Goal: Transaction & Acquisition: Purchase product/service

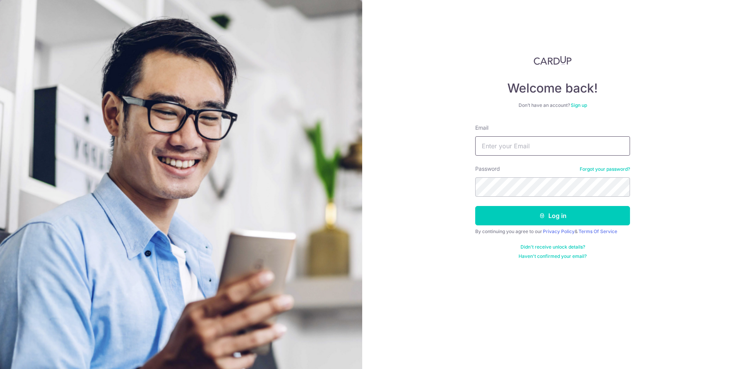
click at [515, 148] on input "Email" at bounding box center [553, 145] width 155 height 19
type input "[EMAIL_ADDRESS][DOMAIN_NAME]"
click at [476, 206] on button "Log in" at bounding box center [553, 215] width 155 height 19
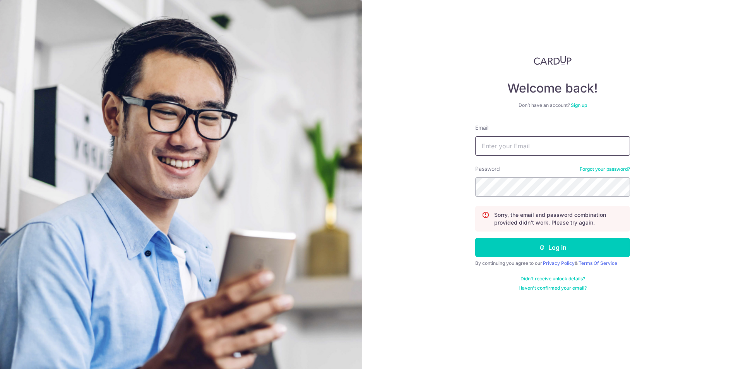
click at [503, 147] on input "Email" at bounding box center [553, 145] width 155 height 19
type input "[EMAIL_ADDRESS][DOMAIN_NAME]"
click at [476, 238] on button "Log in" at bounding box center [553, 247] width 155 height 19
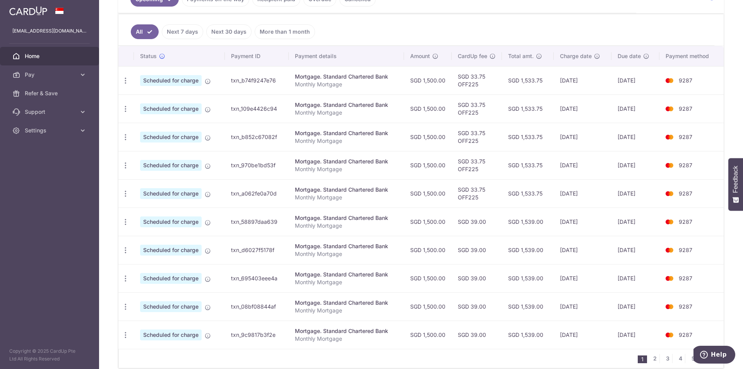
scroll to position [194, 0]
click at [127, 84] on icon "button" at bounding box center [126, 80] width 8 height 8
click at [157, 262] on span "Cancel payment" at bounding box center [167, 261] width 52 height 9
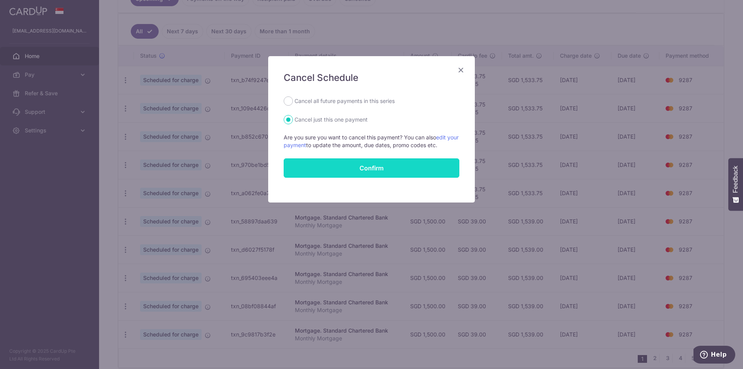
click at [357, 168] on button "Confirm" at bounding box center [372, 167] width 176 height 19
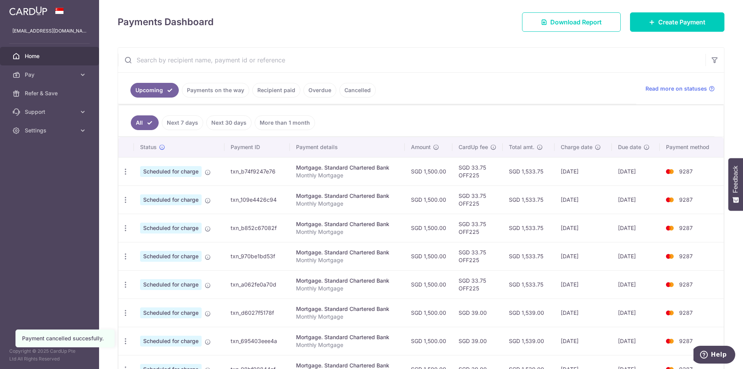
scroll to position [116, 0]
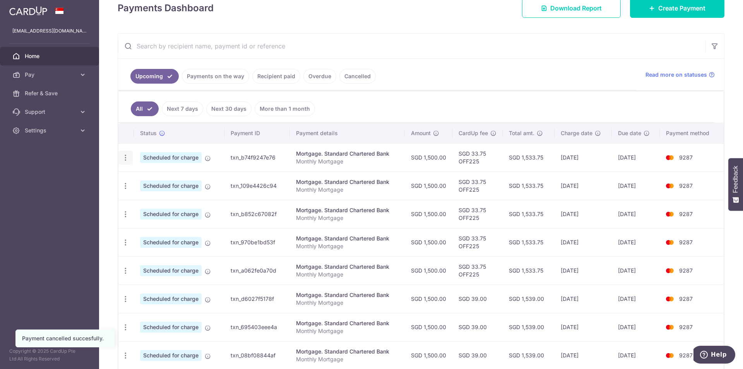
click at [127, 154] on icon "button" at bounding box center [126, 158] width 8 height 8
click at [140, 177] on link "Update payment" at bounding box center [159, 179] width 81 height 19
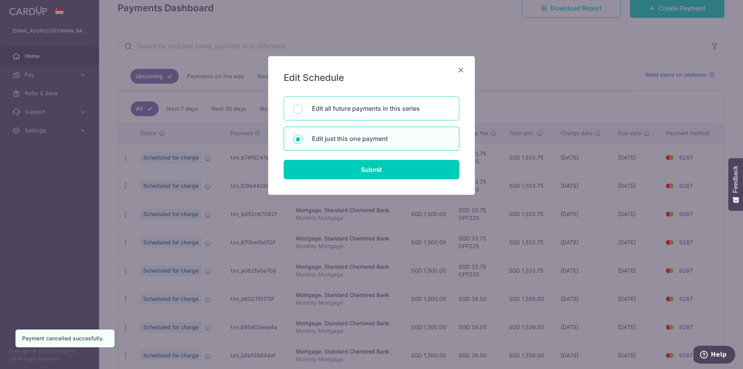
click at [410, 105] on p "Edit all future payments in this series" at bounding box center [381, 108] width 138 height 9
click at [303, 105] on input "Edit all future payments in this series" at bounding box center [298, 109] width 9 height 9
radio input "true"
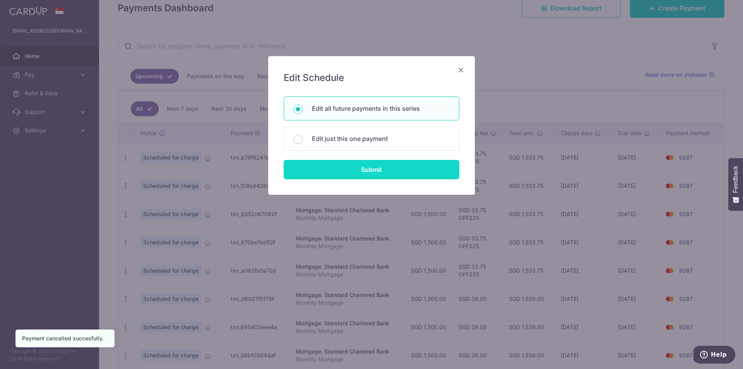
click at [405, 162] on input "Submit" at bounding box center [372, 169] width 176 height 19
radio input "true"
type input "1,500.00"
type input "Monthly Mortgage"
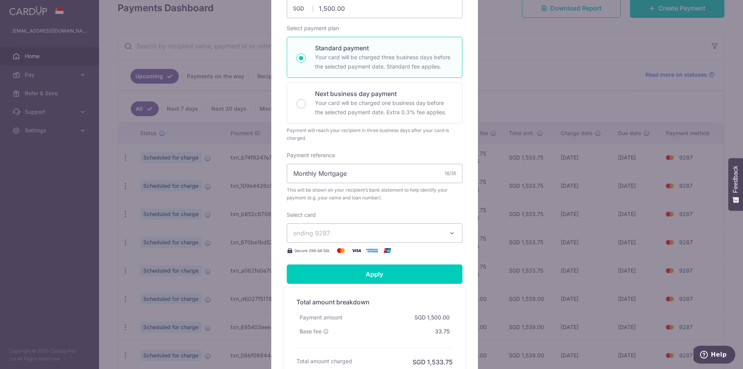
scroll to position [104, 0]
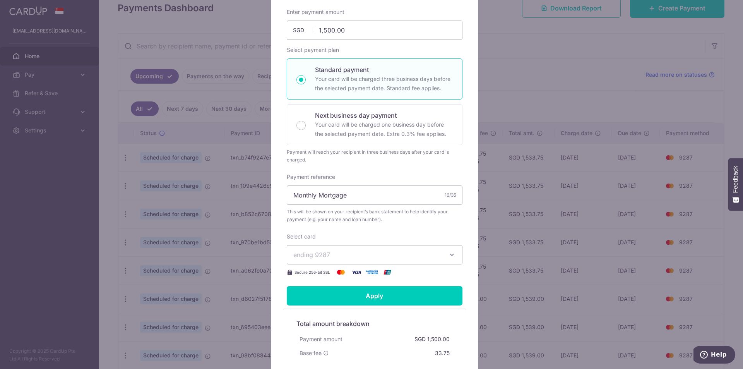
click at [414, 259] on span "ending 9287" at bounding box center [368, 254] width 149 height 9
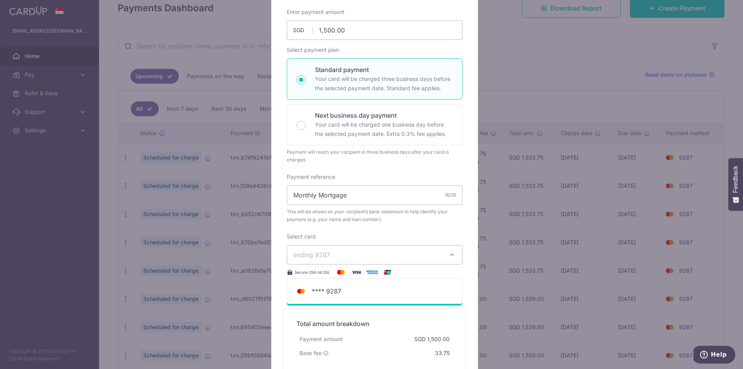
click at [414, 259] on span "ending 9287" at bounding box center [368, 254] width 149 height 9
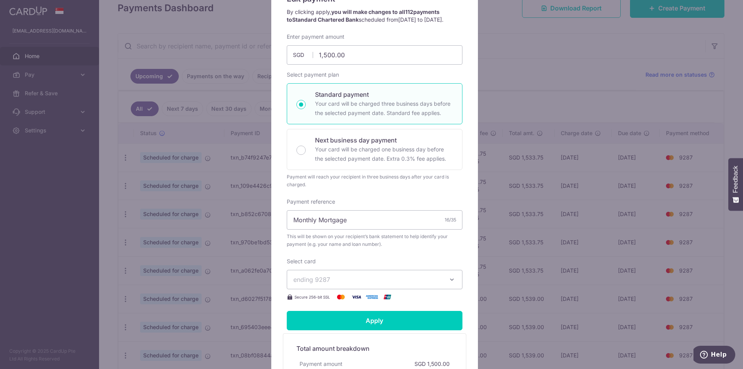
scroll to position [0, 0]
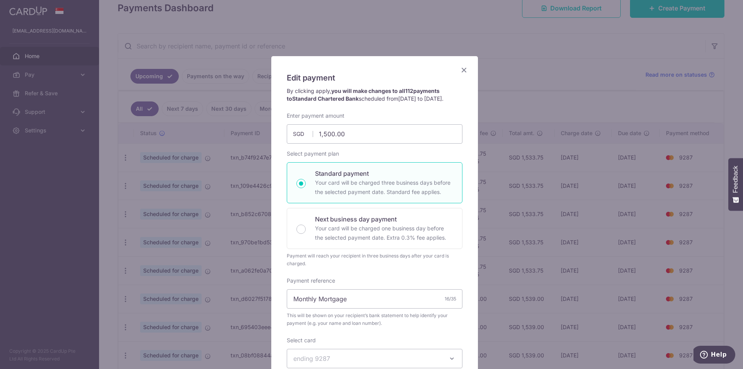
click at [460, 69] on icon "Close" at bounding box center [464, 70] width 9 height 10
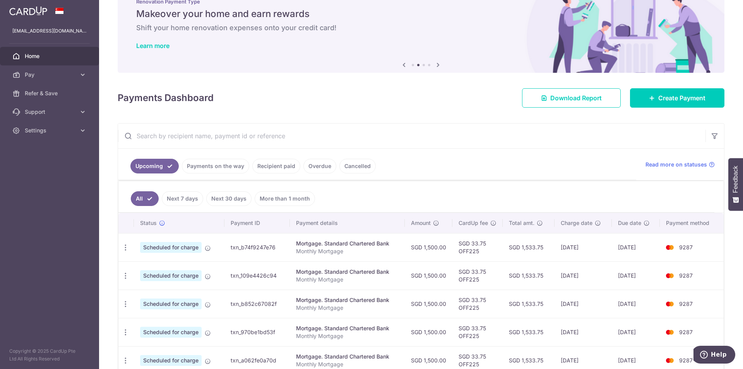
scroll to position [77, 0]
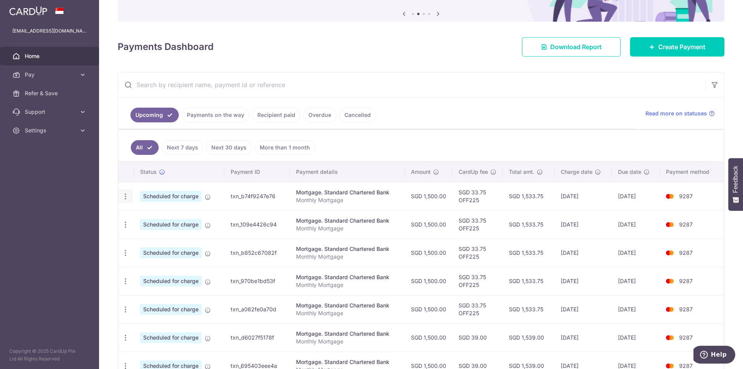
click at [126, 197] on icon "button" at bounding box center [126, 196] width 8 height 8
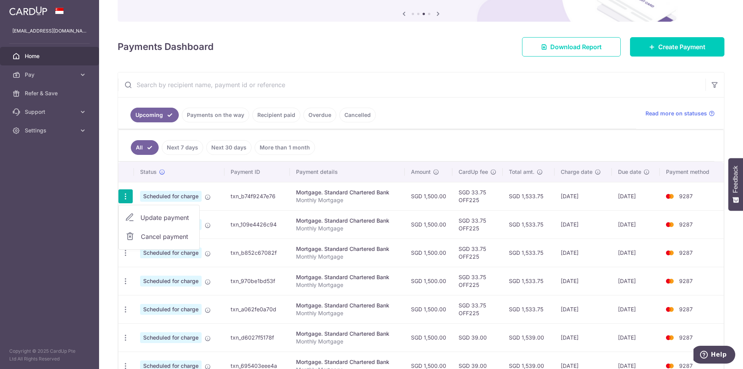
click at [155, 237] on span "Cancel payment" at bounding box center [167, 236] width 52 height 9
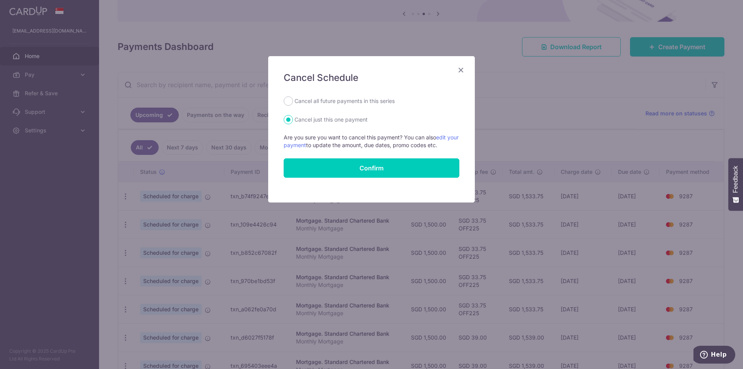
click at [378, 102] on label "Cancel all future payments in this series" at bounding box center [345, 100] width 100 height 9
click at [293, 102] on input "Cancel all future payments in this series" at bounding box center [288, 100] width 9 height 9
radio input "true"
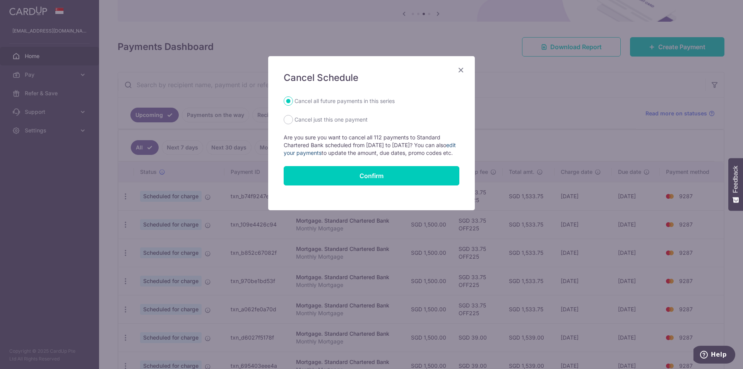
click at [349, 150] on link "edit your payments" at bounding box center [370, 149] width 172 height 14
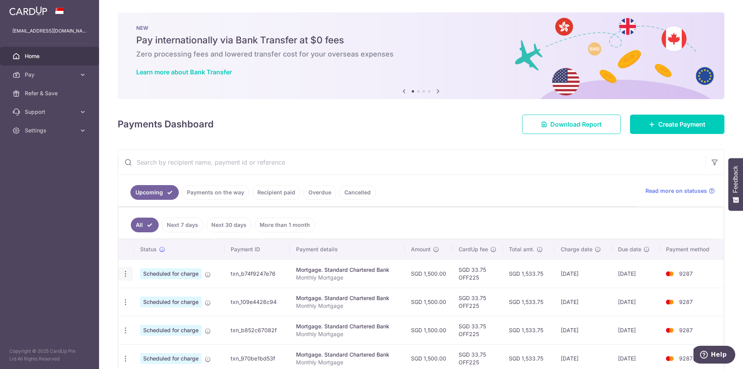
click at [126, 271] on icon "button" at bounding box center [126, 274] width 8 height 8
click at [165, 298] on span "Update payment" at bounding box center [167, 294] width 53 height 9
radio input "true"
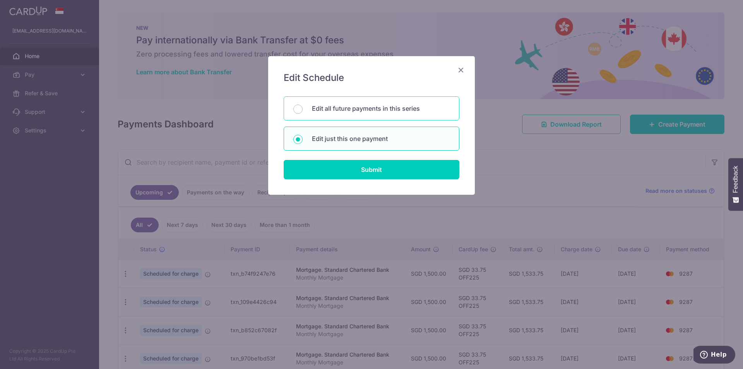
click at [344, 110] on p "Edit all future payments in this series" at bounding box center [381, 108] width 138 height 9
click at [303, 110] on input "Edit all future payments in this series" at bounding box center [298, 109] width 9 height 9
radio input "true"
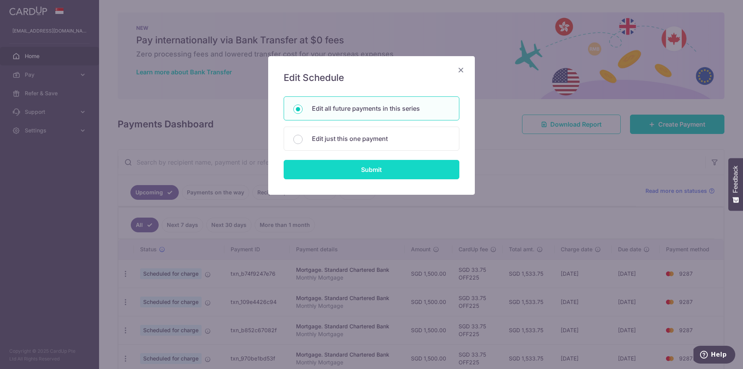
click at [354, 168] on input "Submit" at bounding box center [372, 169] width 176 height 19
type input "1,500.00"
radio input "true"
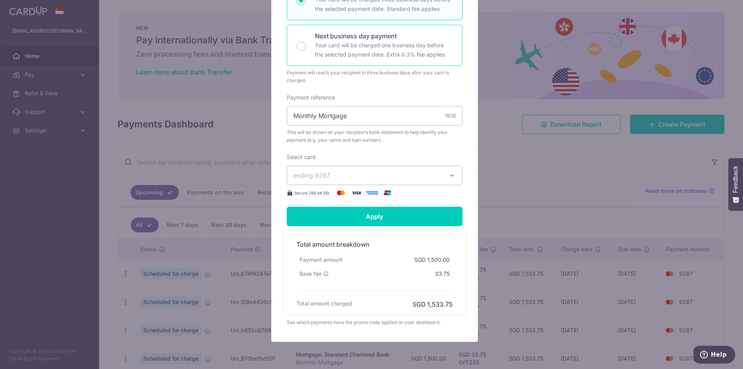
scroll to position [220, 0]
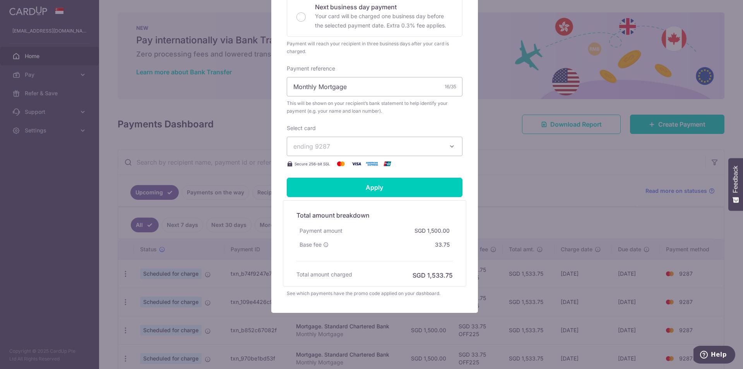
click at [501, 175] on div "Edit payment By clicking apply, you will make changes to all 112 payments to St…" at bounding box center [371, 184] width 743 height 369
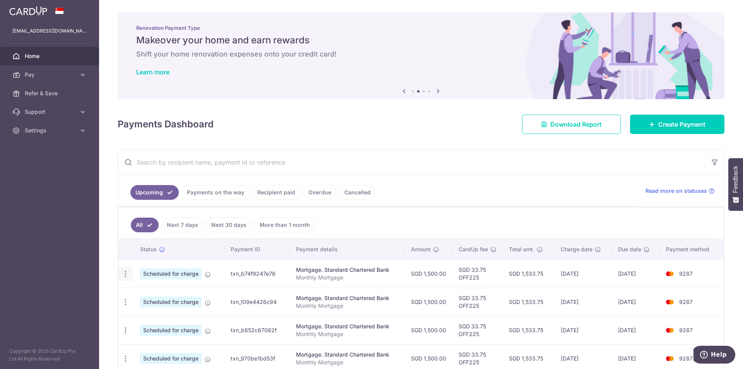
click at [126, 273] on icon "button" at bounding box center [126, 274] width 8 height 8
click at [179, 315] on span "Cancel payment" at bounding box center [167, 313] width 52 height 9
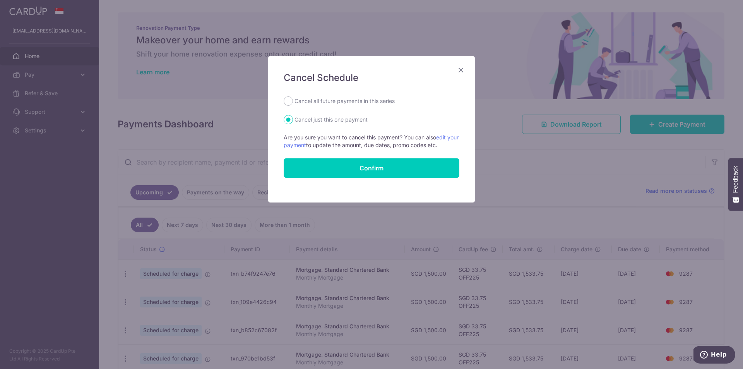
click at [349, 100] on label "Cancel all future payments in this series" at bounding box center [345, 100] width 100 height 9
click at [293, 100] on input "Cancel all future payments in this series" at bounding box center [288, 100] width 9 height 9
radio input "true"
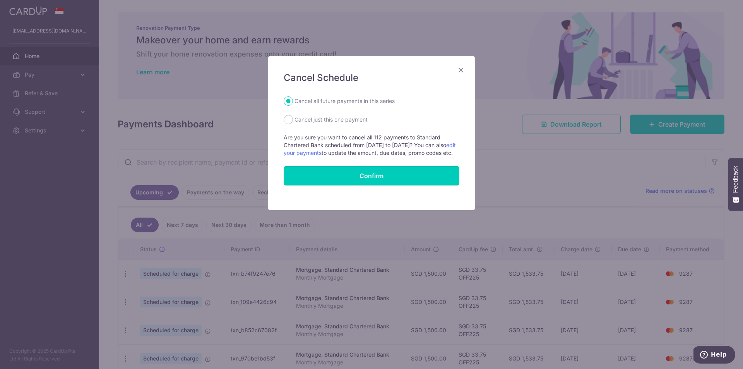
click at [350, 182] on button "Confirm" at bounding box center [372, 175] width 176 height 19
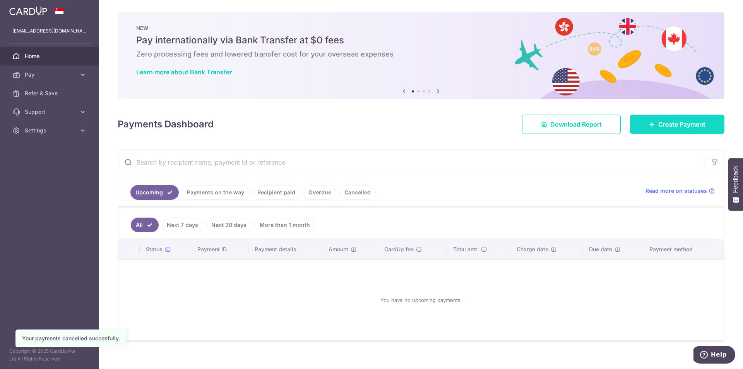
click at [670, 120] on span "Create Payment" at bounding box center [682, 124] width 47 height 9
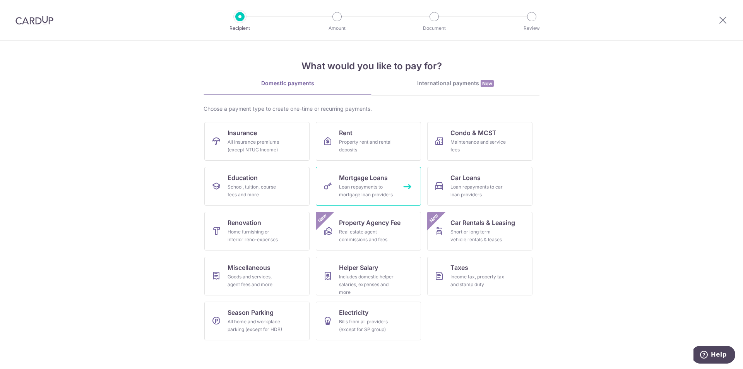
click at [339, 196] on link "Mortgage Loans Loan repayments to mortgage loan providers" at bounding box center [368, 186] width 105 height 39
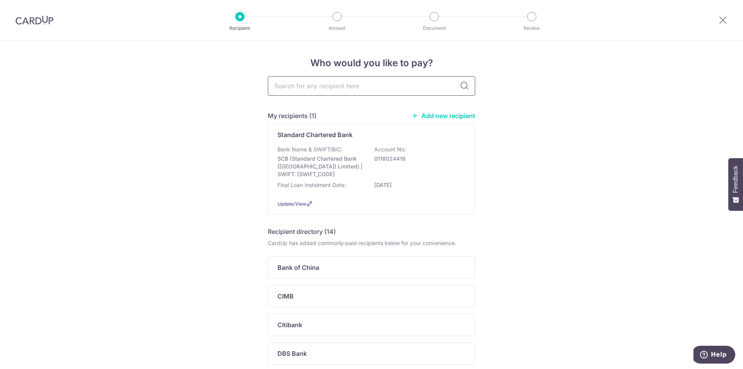
click at [350, 78] on input "text" at bounding box center [372, 85] width 208 height 19
click at [343, 150] on div "Bank Name & SWIFT/BIC: SCB (Standard Chartered Bank (Singapore) Limited) | SWIF…" at bounding box center [372, 162] width 188 height 33
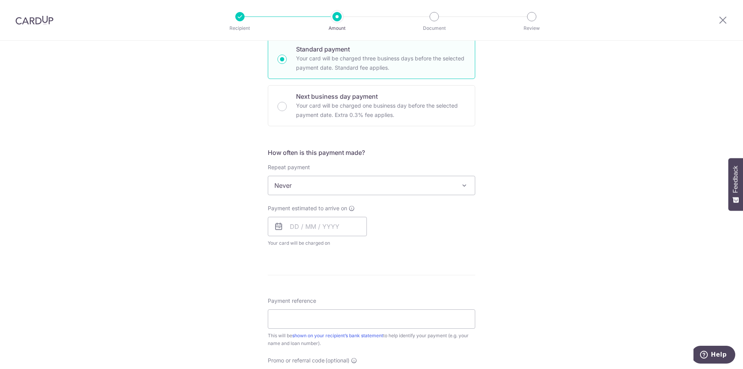
scroll to position [194, 0]
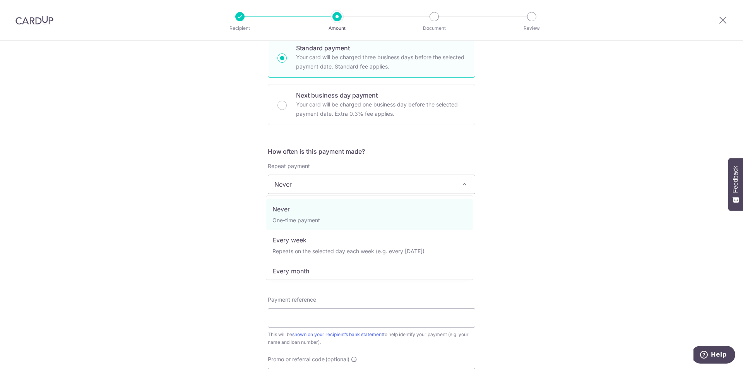
click at [356, 186] on span "Never" at bounding box center [371, 184] width 207 height 19
select select "3"
type input "01/07/2055"
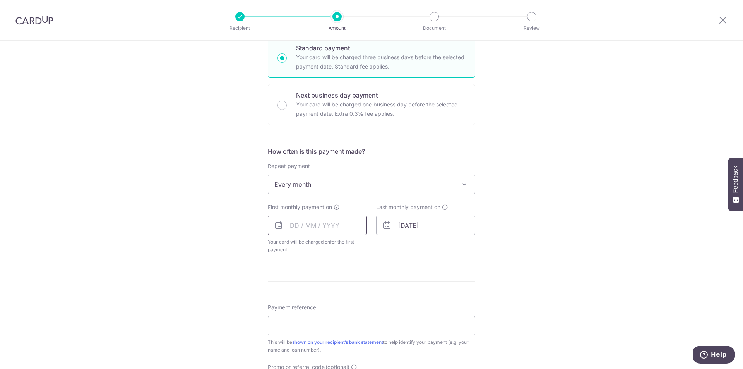
click at [346, 226] on input "text" at bounding box center [317, 225] width 99 height 19
click at [471, 268] on form "Enter payment amount SGD Select Card Select option Add credit card Your Cards *…" at bounding box center [372, 208] width 208 height 621
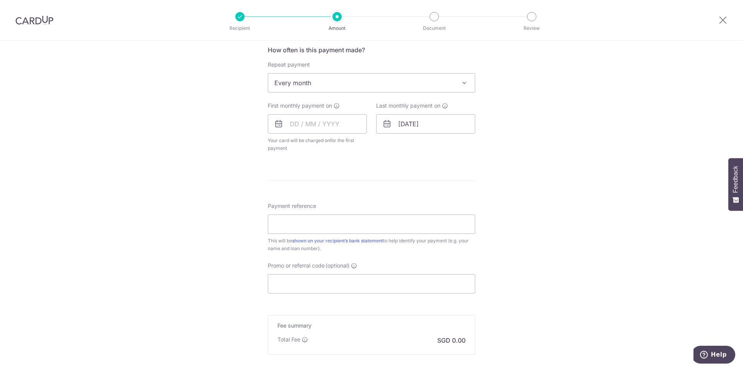
scroll to position [310, 0]
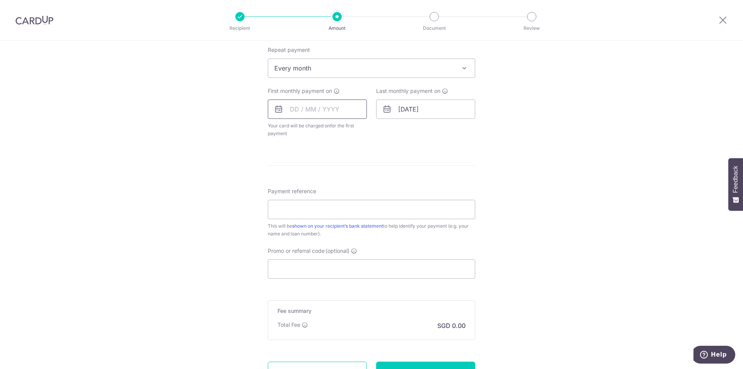
click at [350, 110] on input "text" at bounding box center [317, 109] width 99 height 19
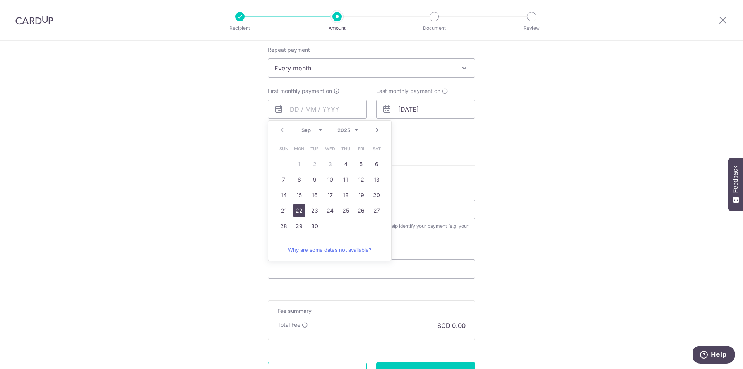
click at [302, 211] on link "22" at bounding box center [299, 210] width 12 height 12
type input "22/09/2025"
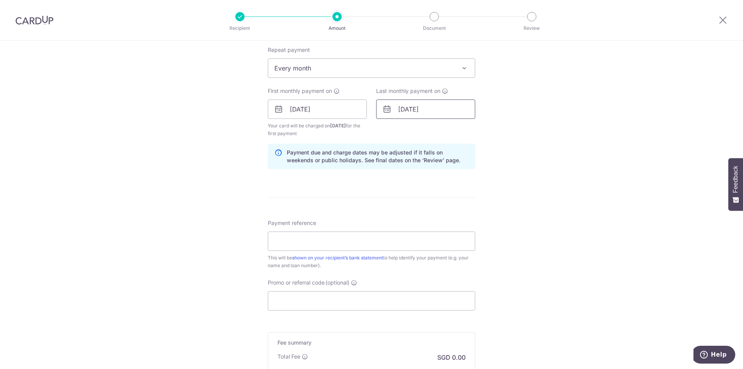
click at [438, 110] on input "01/07/2055" at bounding box center [425, 109] width 99 height 19
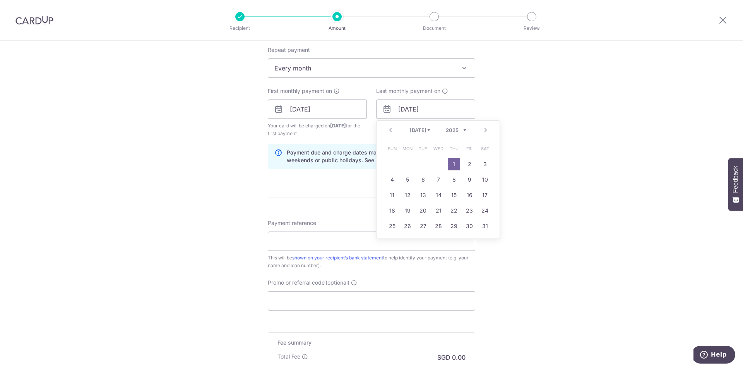
click at [463, 130] on select "2025 2026 2027 2028 2029 2030 2031 2032 2033 2034 2035" at bounding box center [456, 130] width 21 height 6
click at [424, 134] on div "Prev Next Jan Feb Mar Apr May Jun Jul Aug Sep Oct Nov Dec 2025 2026 2027 2028 2…" at bounding box center [438, 130] width 123 height 19
click at [424, 133] on select "Jan Feb Mar Apr May Jun Jul Aug Sep Oct Nov Dec" at bounding box center [420, 130] width 21 height 6
click at [510, 123] on div "Tell us more about your payment Enter payment amount SGD Select Card Select opt…" at bounding box center [371, 101] width 743 height 740
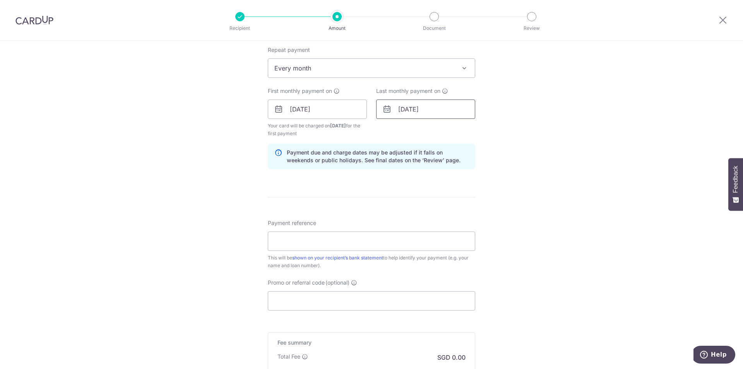
click at [433, 112] on input "01/07/2055" at bounding box center [425, 109] width 99 height 19
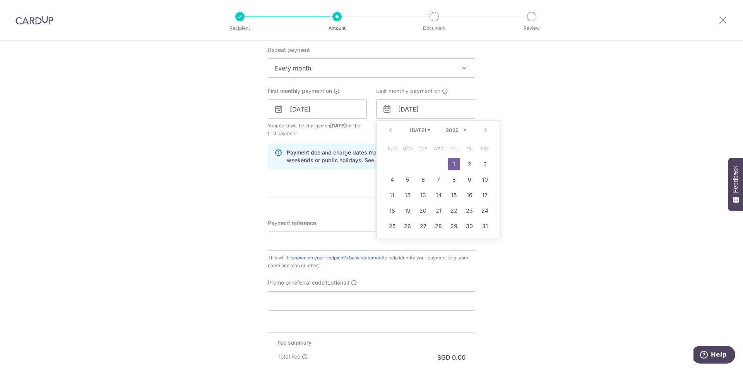
drag, startPoint x: 443, startPoint y: 127, endPoint x: 455, endPoint y: 133, distance: 13.5
click at [444, 127] on div "Jan Feb Mar Apr May Jun Jul Aug Sep Oct Nov Dec 2025 2026 2027 2028 2029 2030 2…" at bounding box center [438, 130] width 57 height 7
click at [456, 132] on select "2025 2026 2027 2028 2029 2030 2031 2032 2033 2034 2035" at bounding box center [456, 130] width 21 height 6
click at [446, 127] on select "2025 2026 2027 2028 2029 2030 2031 2032 2033 2034 2035" at bounding box center [456, 130] width 21 height 6
click at [458, 130] on select "2025 2026 2027 2028 2029 2030 2031 2032 2033 2034 2035" at bounding box center [456, 130] width 21 height 6
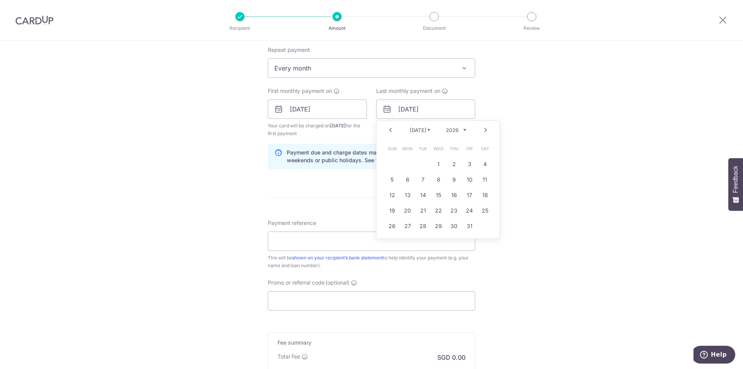
click at [417, 130] on select "Jan Feb Mar Apr May Jun Jul Aug Sep Oct Nov Dec" at bounding box center [420, 130] width 21 height 6
click at [453, 209] on link "22" at bounding box center [454, 210] width 12 height 12
type input "22/01/2026"
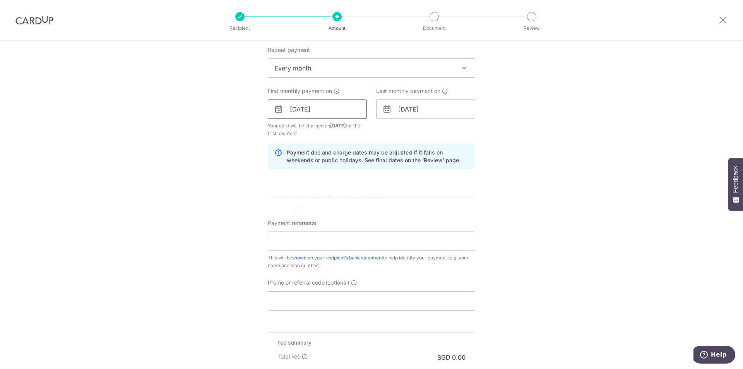
click at [319, 106] on input "22/09/2025" at bounding box center [317, 109] width 99 height 19
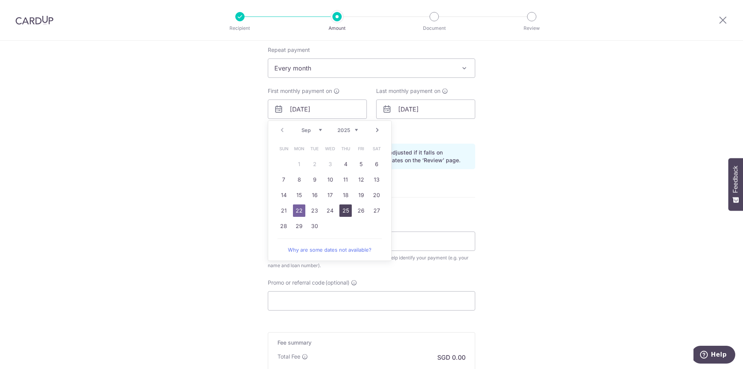
click at [345, 211] on link "25" at bounding box center [346, 210] width 12 height 12
type input "25/09/2025"
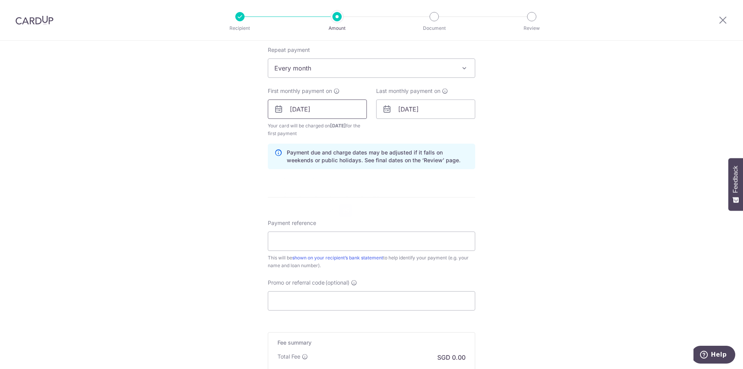
click at [330, 103] on input "25/09/2025" at bounding box center [317, 109] width 99 height 19
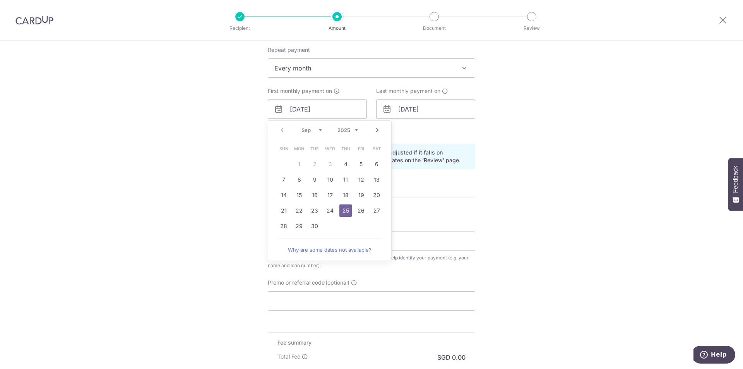
click at [343, 210] on link "25" at bounding box center [346, 210] width 12 height 12
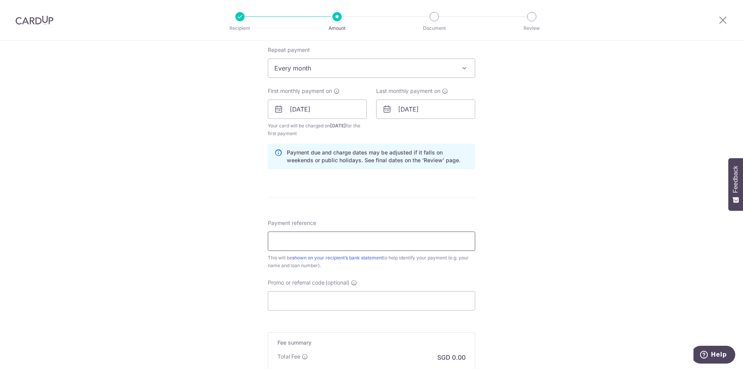
click at [445, 243] on input "Payment reference" at bounding box center [372, 241] width 208 height 19
type input "Monthly Mortgage"
click at [325, 103] on input "25/09/2025" at bounding box center [317, 109] width 99 height 19
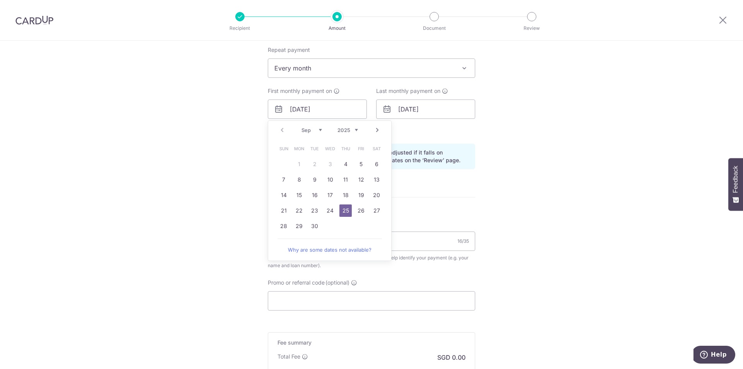
click at [543, 192] on div "Tell us more about your payment Enter payment amount SGD Select Card Select opt…" at bounding box center [371, 101] width 743 height 740
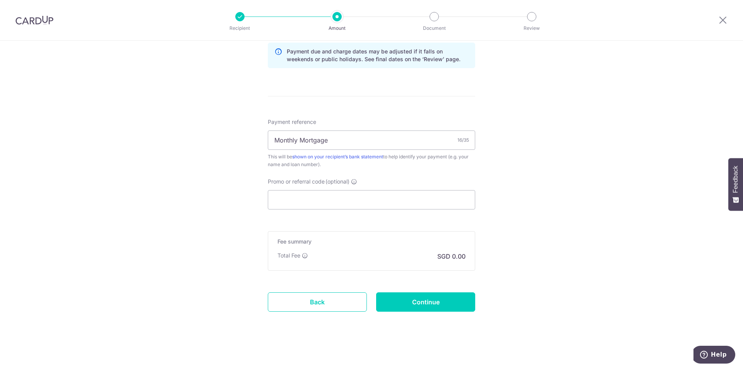
scroll to position [412, 0]
click at [374, 192] on input "Promo or referral code (optional)" at bounding box center [372, 198] width 208 height 19
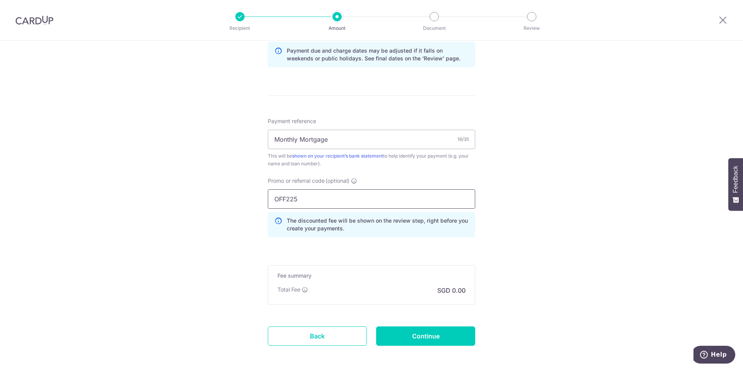
type input "OFF225"
click at [513, 239] on div "Tell us more about your payment Enter payment amount SGD Select Card Select opt…" at bounding box center [371, 16] width 743 height 775
click at [417, 237] on div "Promo or referral code (optional) OFF225 The discounted fee will be shown on th…" at bounding box center [371, 210] width 217 height 67
click at [399, 196] on input "OFF225" at bounding box center [372, 198] width 208 height 19
click at [425, 333] on input "Continue" at bounding box center [425, 335] width 99 height 19
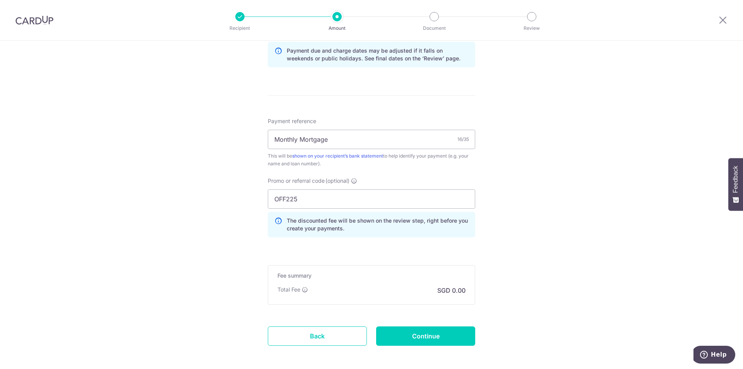
type input "Create Schedule"
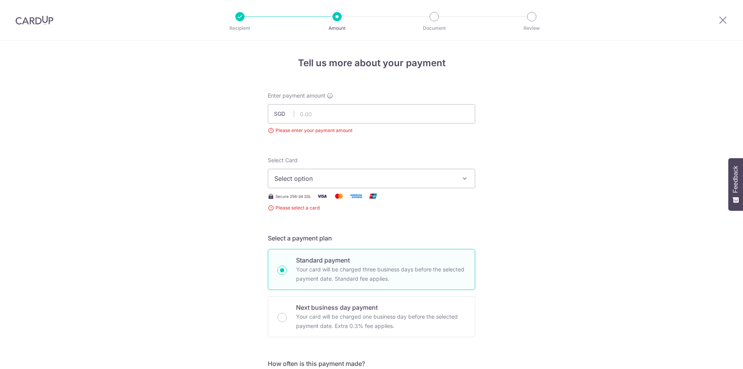
click at [370, 169] on button "Select option" at bounding box center [372, 178] width 208 height 19
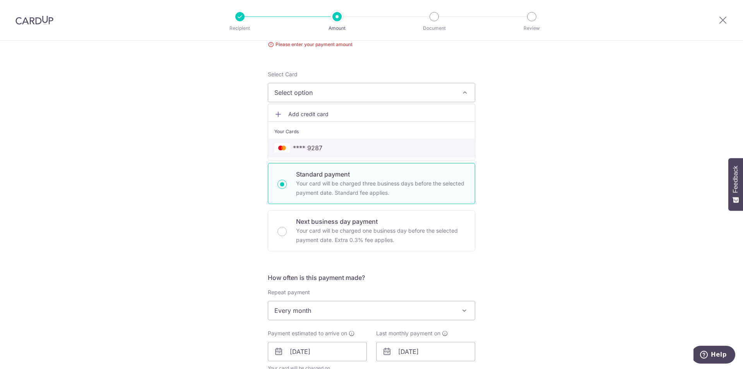
click at [374, 141] on link "**** 9287" at bounding box center [371, 148] width 207 height 19
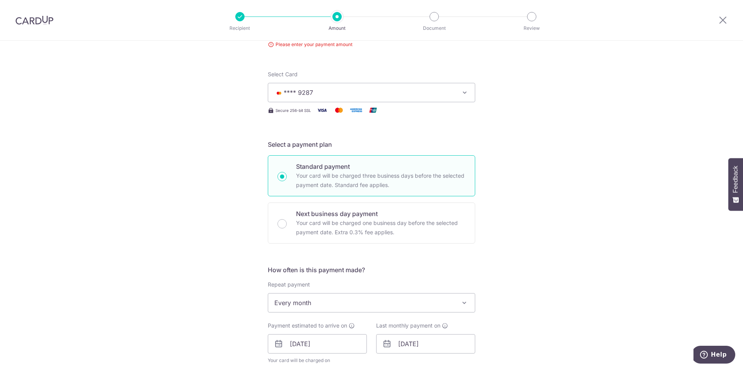
click at [546, 158] on div "Tell us more about your payment Enter payment amount SGD Please enter your paym…" at bounding box center [371, 328] width 743 height 746
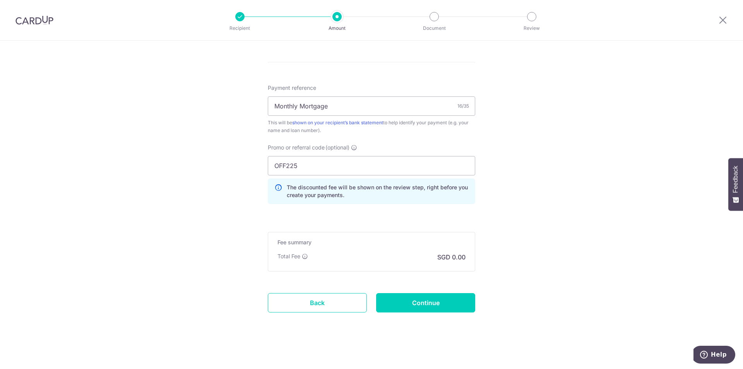
scroll to position [418, 0]
click at [455, 301] on input "Continue" at bounding box center [425, 301] width 99 height 19
type input "Create Schedule"
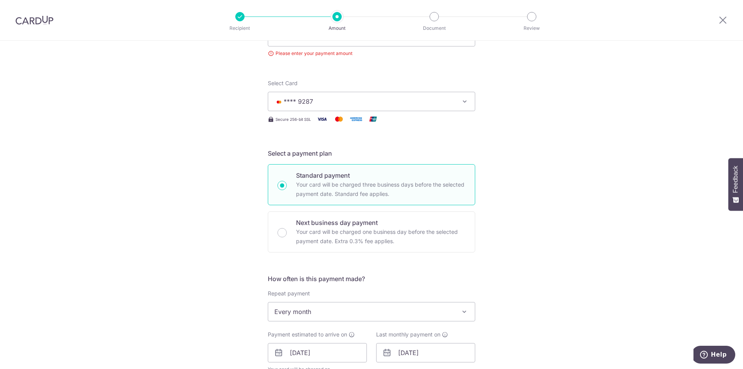
scroll to position [31, 0]
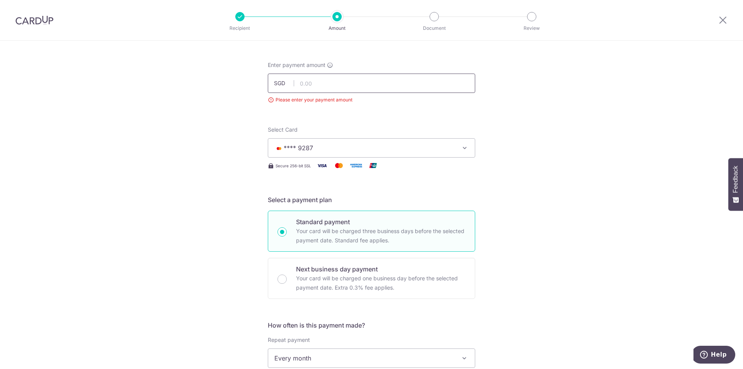
click at [350, 85] on input "text" at bounding box center [372, 83] width 208 height 19
type input "1,500.00"
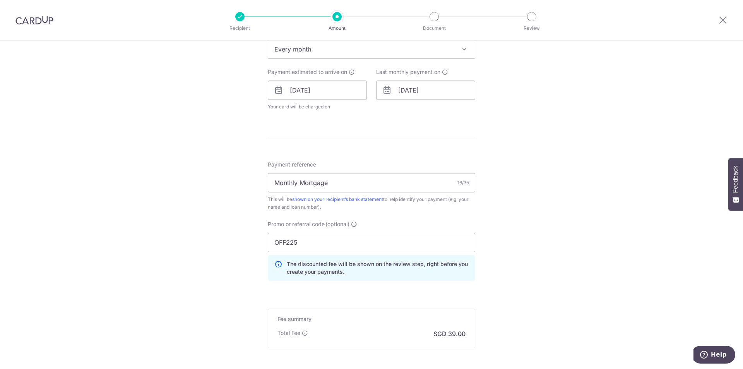
scroll to position [418, 0]
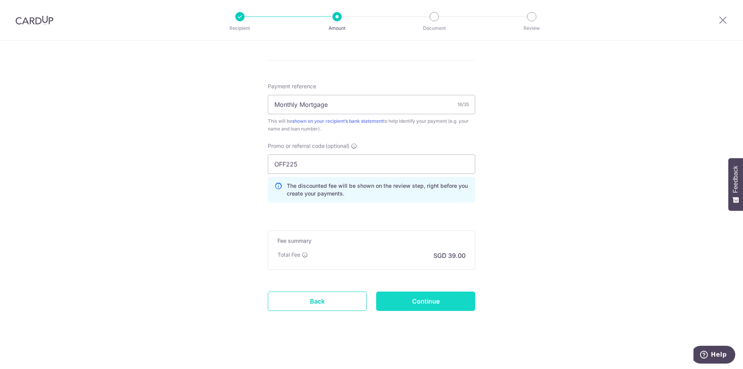
click at [425, 299] on input "Continue" at bounding box center [425, 301] width 99 height 19
type input "Create Schedule"
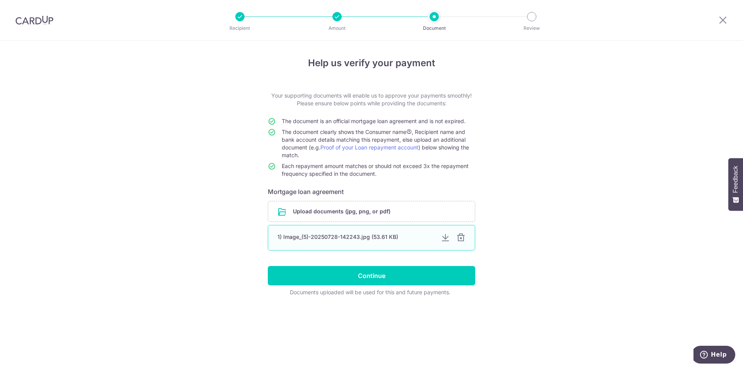
click at [366, 238] on div "1) Image_(5)-20250728-142243.jpg (53.61 KB)" at bounding box center [356, 237] width 157 height 8
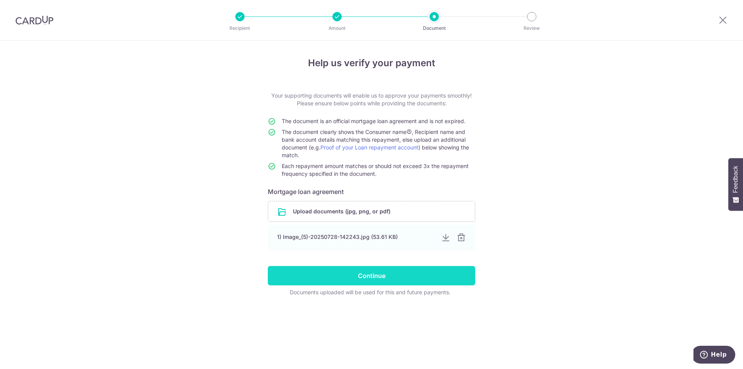
click at [382, 273] on input "Continue" at bounding box center [372, 275] width 208 height 19
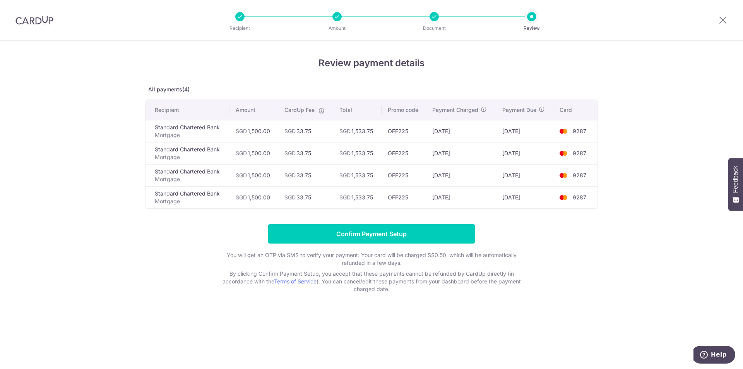
drag, startPoint x: 393, startPoint y: 129, endPoint x: 407, endPoint y: 201, distance: 73.4
click at [407, 201] on tbody "Standard Chartered Bank Mortgage SGD 1,500.00 SGD 33.75 SGD 1,533.75 OFF225 22/…" at bounding box center [372, 164] width 452 height 88
click at [418, 199] on td "OFF225" at bounding box center [404, 197] width 45 height 22
click at [522, 225] on form "Confirm Payment Setup You will get an OTP via SMS to verify your payment. Your …" at bounding box center [371, 258] width 453 height 69
click at [336, 16] on div at bounding box center [337, 16] width 9 height 9
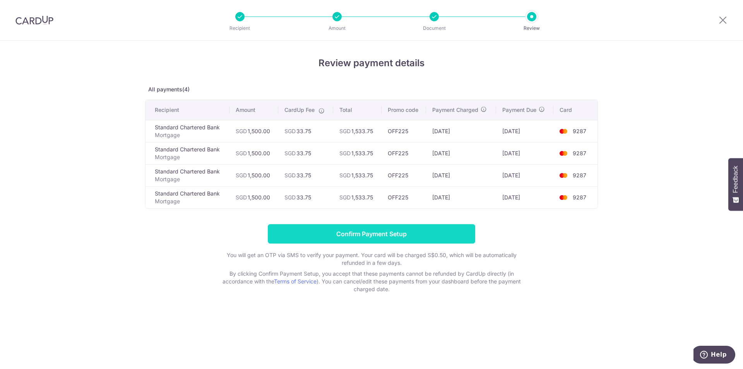
click at [446, 235] on input "Confirm Payment Setup" at bounding box center [372, 233] width 208 height 19
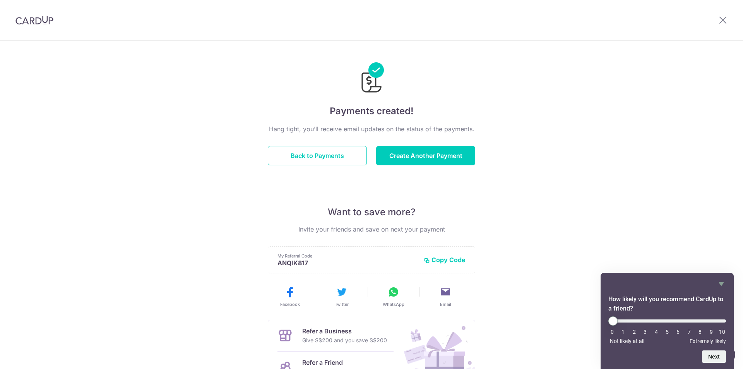
click at [553, 138] on div "Payments created! Hang tight, you’ll receive email updates on the status of the…" at bounding box center [371, 248] width 743 height 414
